Goal: Find specific page/section: Find specific page/section

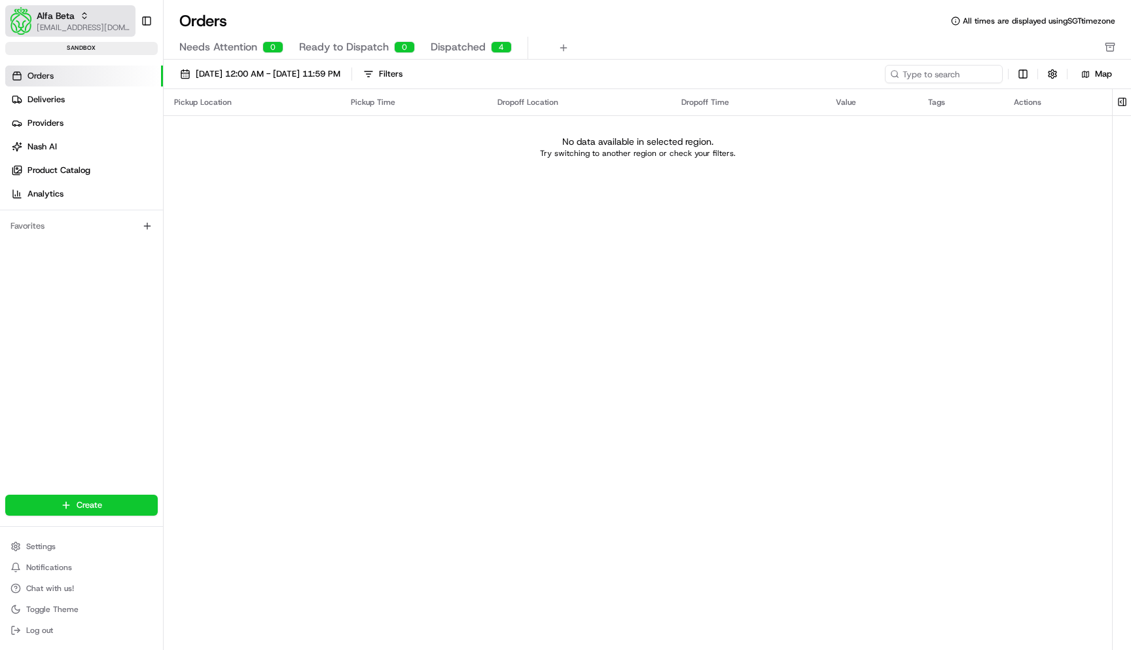
click at [98, 24] on span "[EMAIL_ADDRESS][DOMAIN_NAME]" at bounding box center [84, 27] width 94 height 10
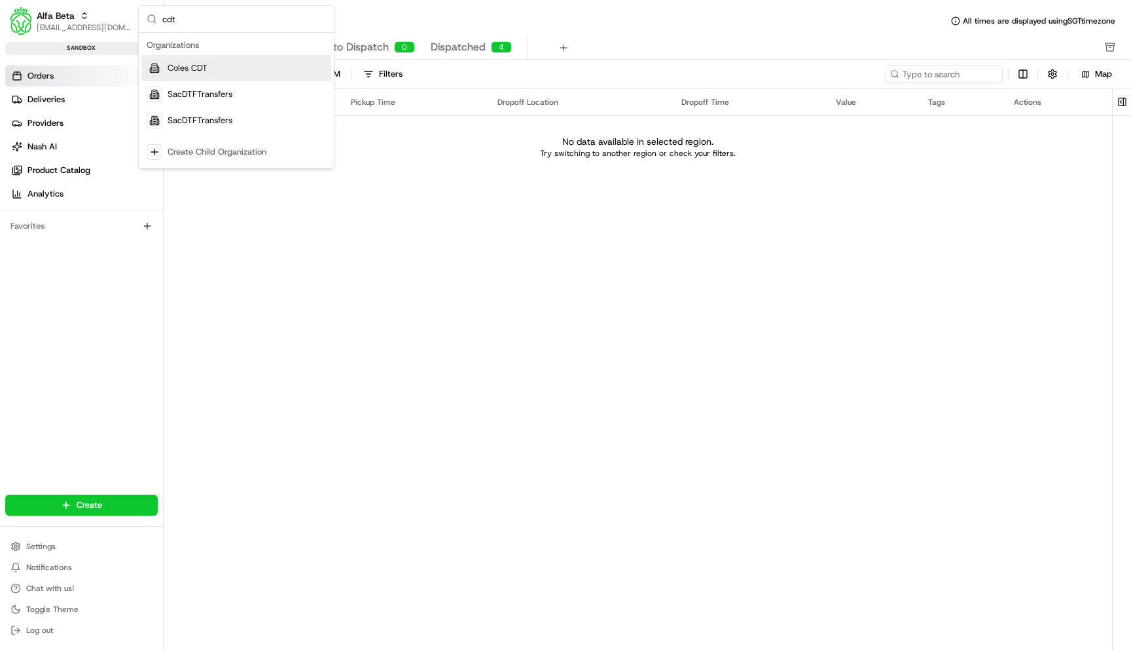
type input "cdt"
click at [183, 65] on span "Coles CDT" at bounding box center [188, 68] width 40 height 12
